Goal: Task Accomplishment & Management: Use online tool/utility

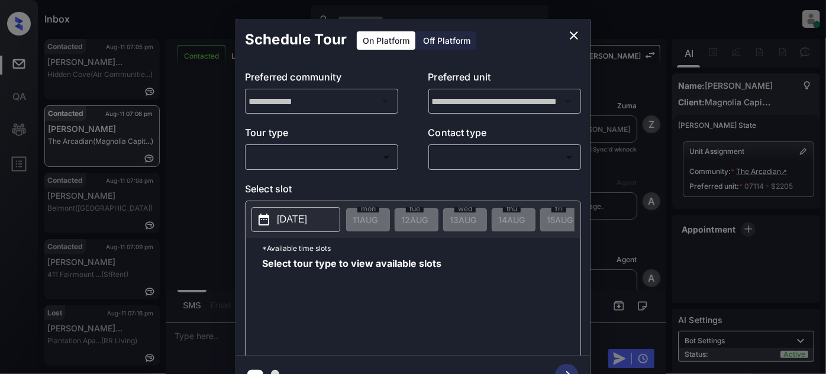
scroll to position [1912, 0]
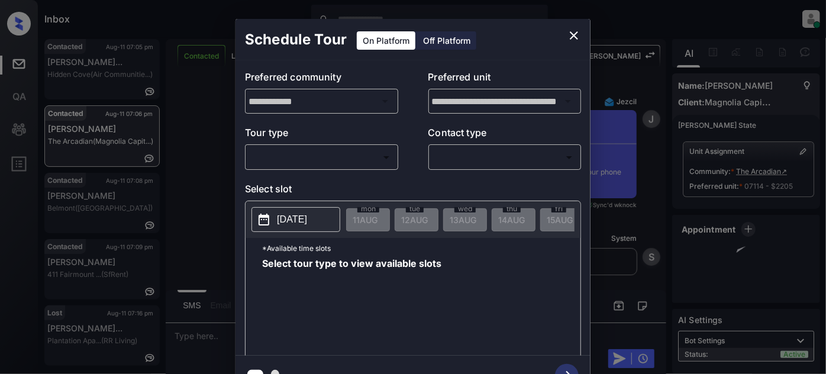
click at [312, 164] on body "Inbox Juan Carlos Manantan Online Set yourself offline Set yourself on break Pr…" at bounding box center [413, 187] width 826 height 374
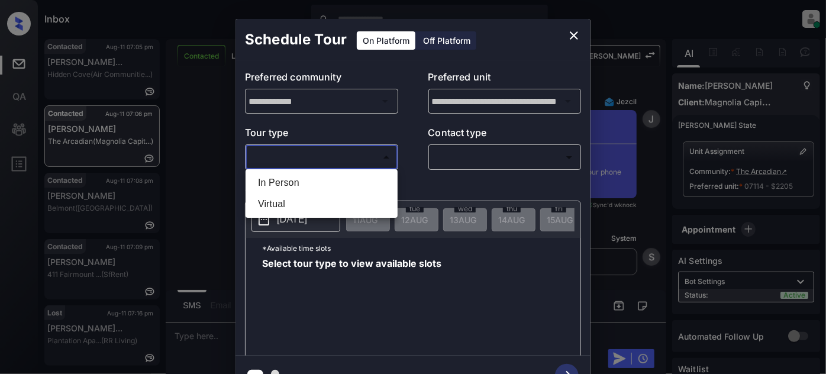
click at [295, 201] on li "Virtual" at bounding box center [321, 203] width 146 height 21
type input "*******"
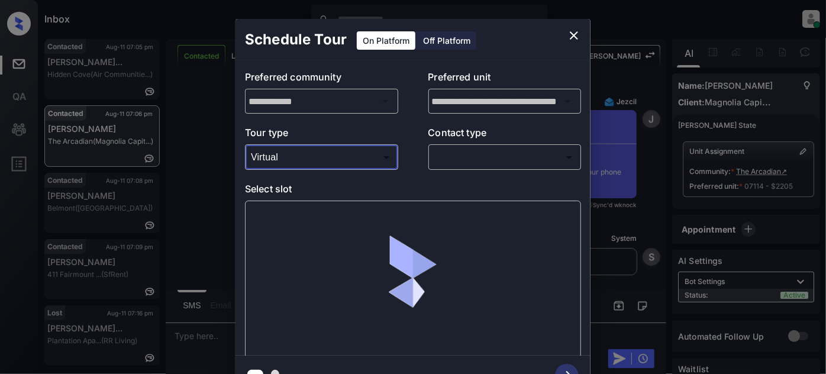
click at [443, 162] on body "Inbox Juan Carlos Manantan Online Set yourself offline Set yourself on break Pr…" at bounding box center [413, 187] width 826 height 374
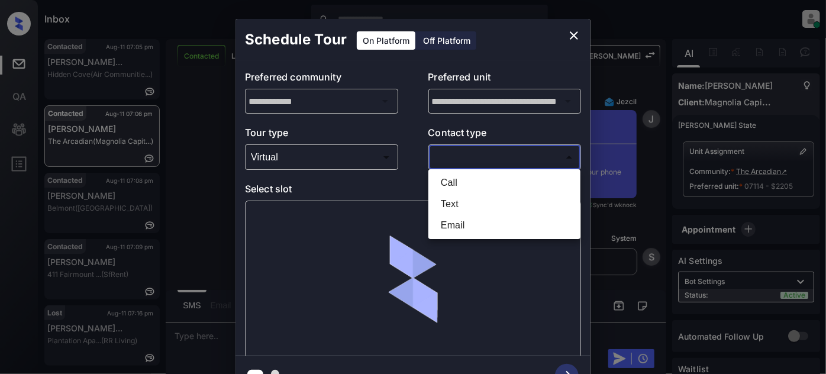
click at [454, 205] on li "Text" at bounding box center [504, 203] width 146 height 21
type input "****"
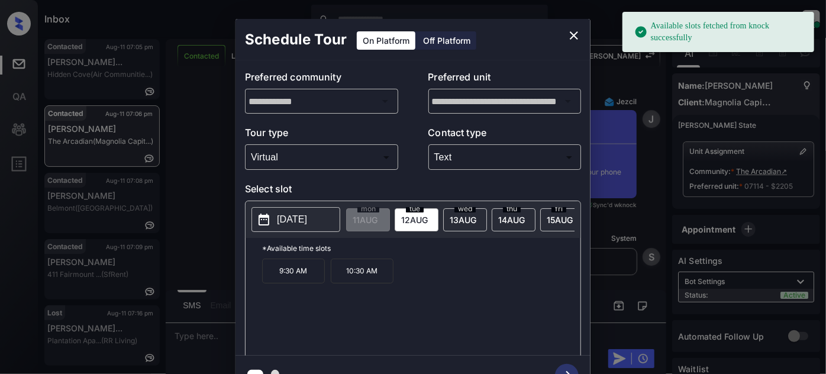
click at [379, 272] on p "10:30 AM" at bounding box center [362, 271] width 63 height 25
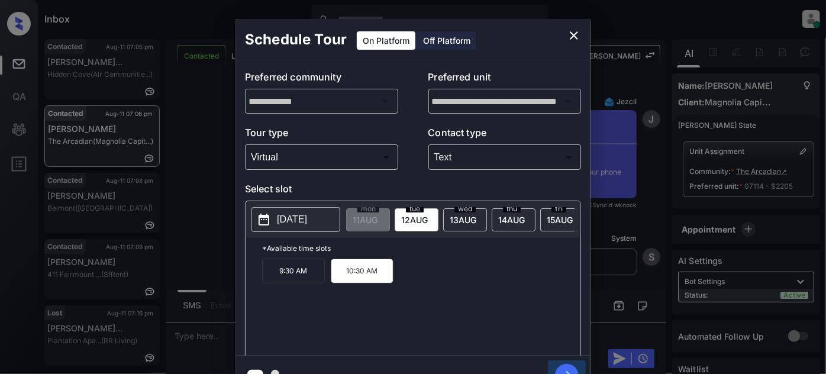
click at [563, 366] on icon "button" at bounding box center [567, 376] width 24 height 24
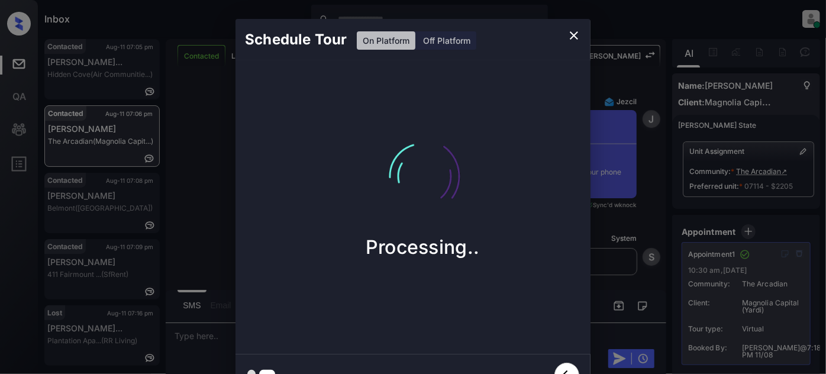
click at [575, 38] on icon "close" at bounding box center [574, 35] width 14 height 14
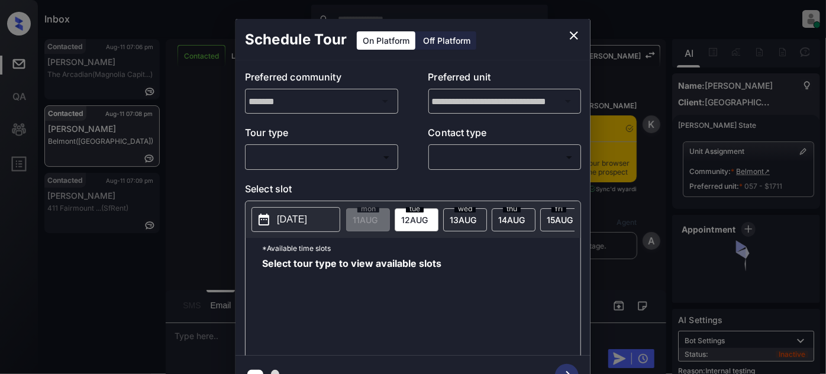
scroll to position [3413, 0]
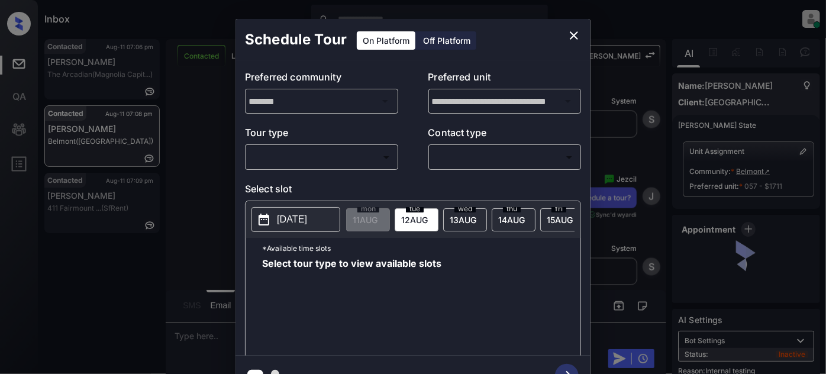
click at [309, 162] on body "Inbox [PERSON_NAME] Online Set yourself offline Set yourself on break Profile S…" at bounding box center [413, 187] width 826 height 374
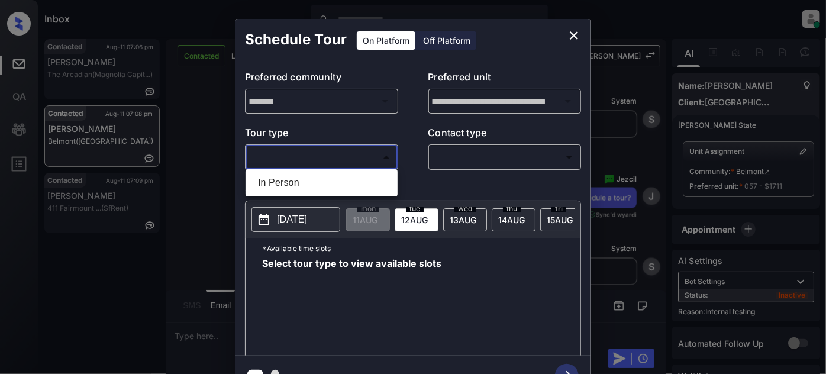
drag, startPoint x: 292, startPoint y: 181, endPoint x: 419, endPoint y: 170, distance: 127.7
click at [292, 182] on li "In Person" at bounding box center [321, 182] width 146 height 21
type input "********"
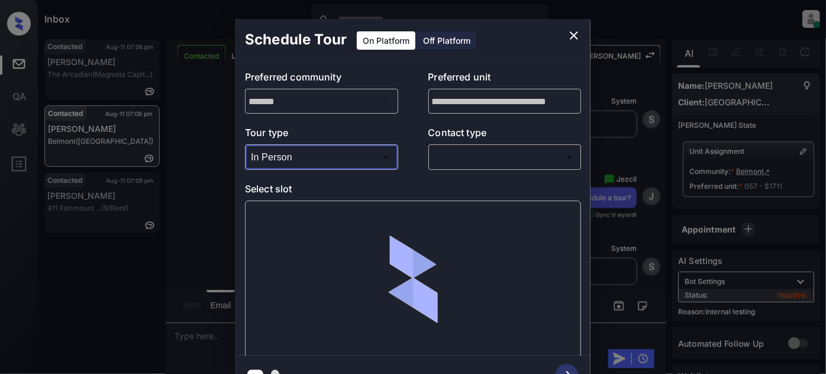
click at [458, 157] on body "Inbox [PERSON_NAME] Online Set yourself offline Set yourself on break Profile S…" at bounding box center [413, 187] width 826 height 374
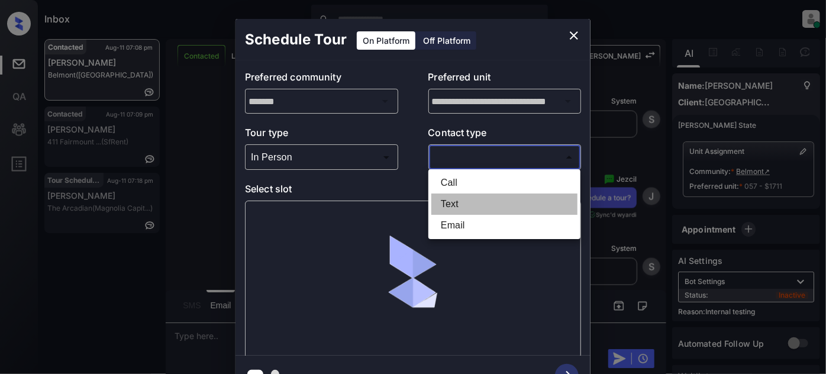
click at [456, 205] on li "Text" at bounding box center [504, 203] width 146 height 21
type input "****"
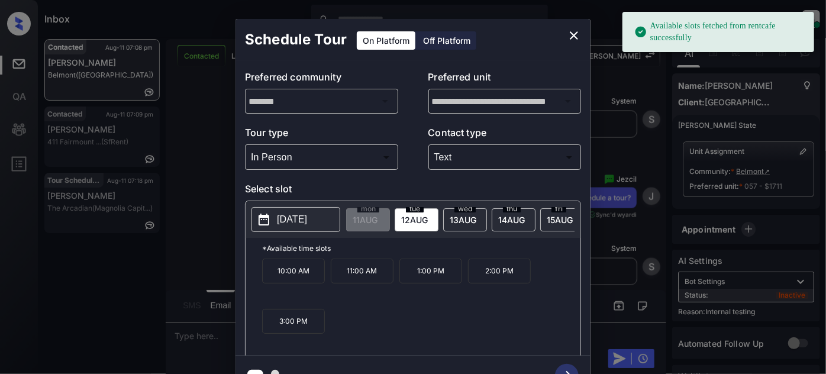
click at [307, 218] on p "[DATE]" at bounding box center [292, 219] width 30 height 14
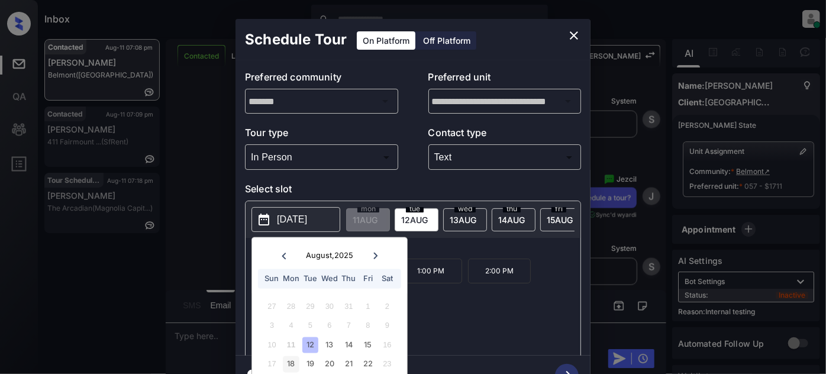
click at [292, 363] on div "18" at bounding box center [291, 364] width 16 height 16
click at [453, 246] on p "*Available time slots" at bounding box center [421, 248] width 318 height 21
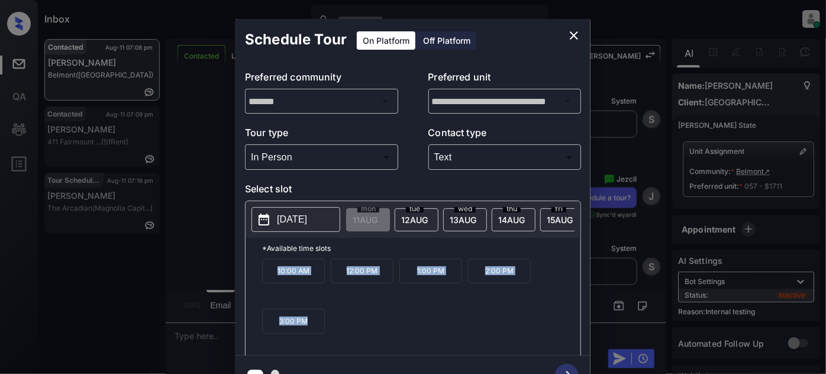
drag, startPoint x: 266, startPoint y: 277, endPoint x: 360, endPoint y: 328, distance: 107.2
click at [350, 334] on div "10:00 AM 12:00 PM 1:00 PM 2:00 PM 3:00 PM" at bounding box center [421, 306] width 318 height 95
copy div "10:00 AM 12:00 PM 1:00 PM 2:00 PM 3:00 PM"
click at [577, 25] on button "close" at bounding box center [574, 36] width 24 height 24
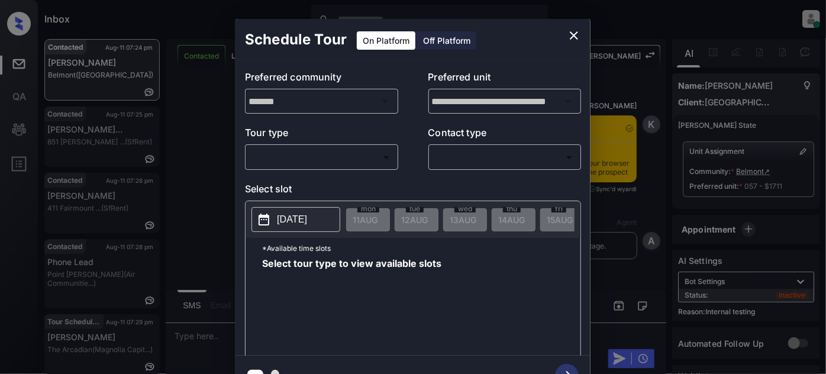
scroll to position [3910, 0]
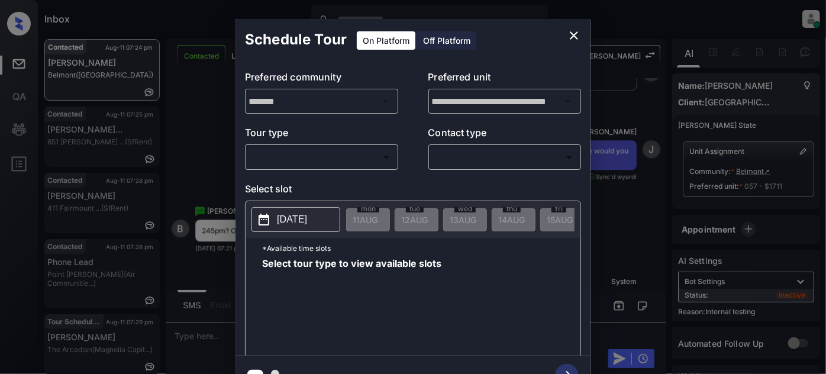
click at [338, 159] on body "Inbox Juan Carlos Manantan Online Set yourself offline Set yourself on break Pr…" at bounding box center [413, 187] width 826 height 374
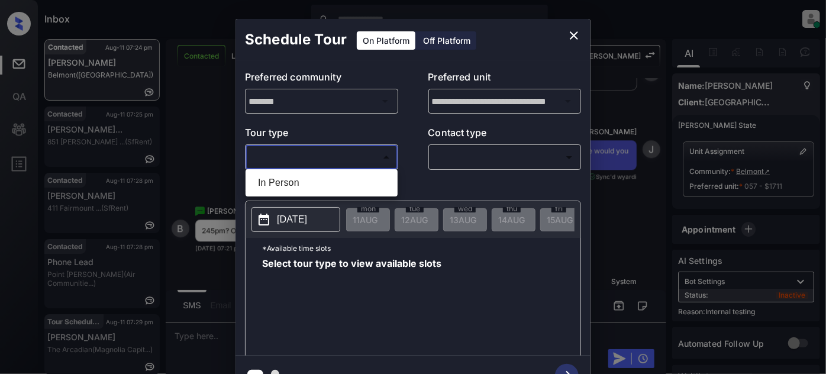
click at [315, 181] on li "In Person" at bounding box center [321, 182] width 146 height 21
type input "********"
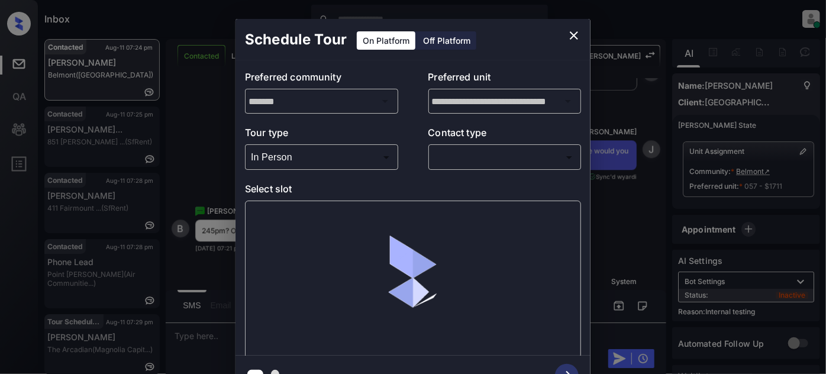
click at [476, 151] on body "Inbox Juan Carlos Manantan Online Set yourself offline Set yourself on break Pr…" at bounding box center [413, 187] width 826 height 374
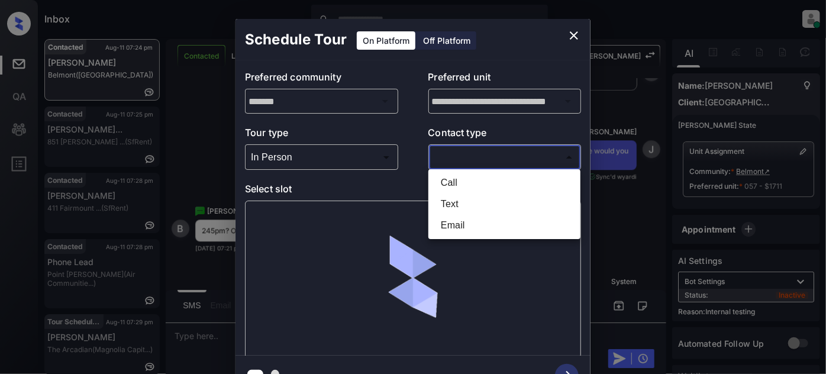
click at [464, 198] on li "Text" at bounding box center [504, 203] width 146 height 21
type input "****"
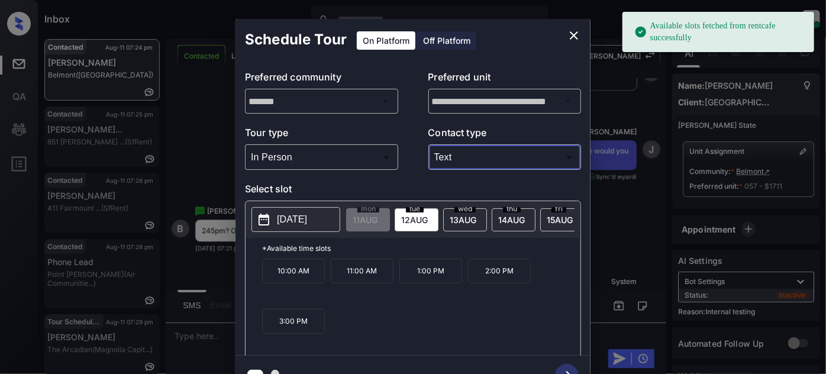
click at [313, 211] on button "[DATE]" at bounding box center [295, 219] width 89 height 25
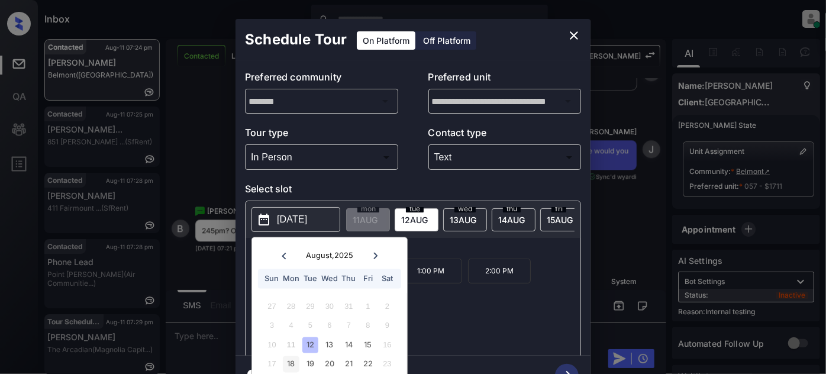
drag, startPoint x: 287, startPoint y: 364, endPoint x: 293, endPoint y: 362, distance: 6.9
click at [287, 364] on div "18" at bounding box center [291, 364] width 16 height 16
click at [455, 305] on div "10:00 AM 12:00 PM 1:00 PM 2:00 PM 3:00 PM" at bounding box center [421, 306] width 318 height 95
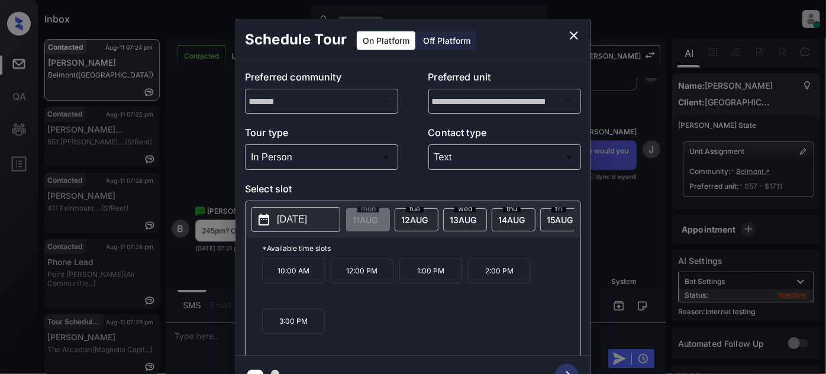
click at [305, 331] on p "3:00 PM" at bounding box center [293, 321] width 63 height 25
click at [569, 367] on icon "button" at bounding box center [567, 376] width 24 height 24
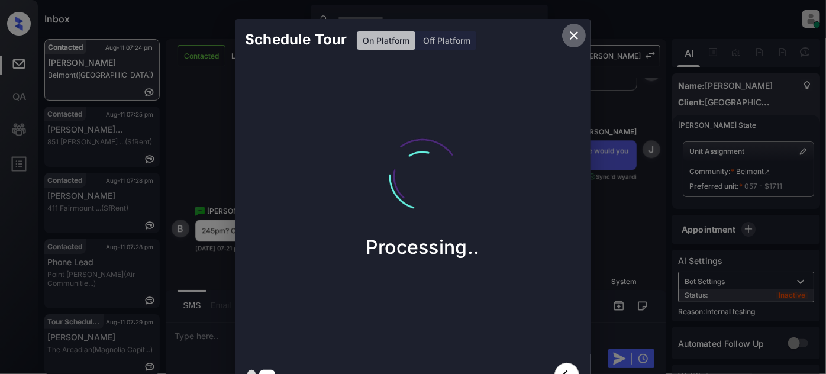
click at [570, 34] on icon "close" at bounding box center [574, 35] width 14 height 14
